Goal: Information Seeking & Learning: Find specific fact

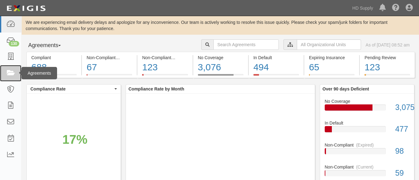
click at [12, 67] on link at bounding box center [10, 73] width 21 height 16
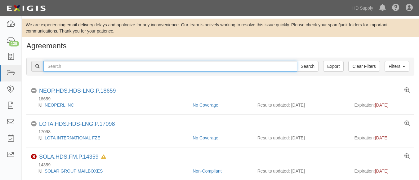
click at [90, 65] on input "text" at bounding box center [170, 66] width 254 height 11
paste input "U.S. Installation Group Inc"
click at [54, 67] on input "U.S. Installation Group Inc" at bounding box center [170, 66] width 254 height 11
type input "U.S. Installation Group Inc"
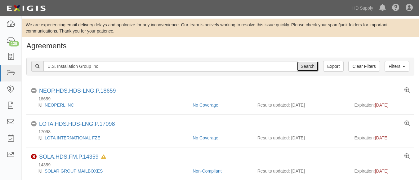
click at [308, 70] on input "Search" at bounding box center [308, 66] width 22 height 11
